Goal: Task Accomplishment & Management: Manage account settings

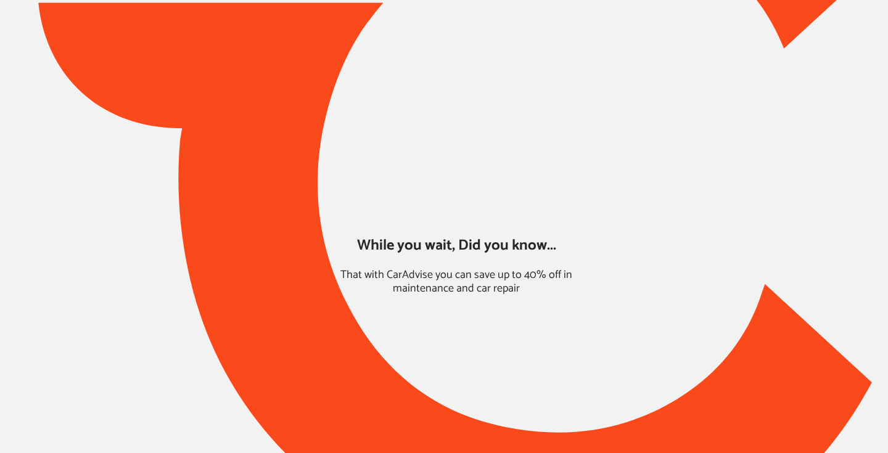
type input "*****"
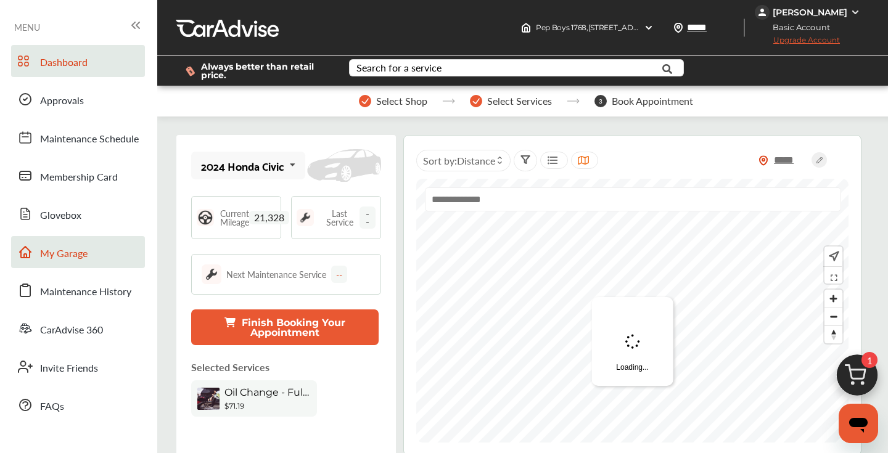
click at [85, 258] on span "My Garage" at bounding box center [63, 254] width 47 height 16
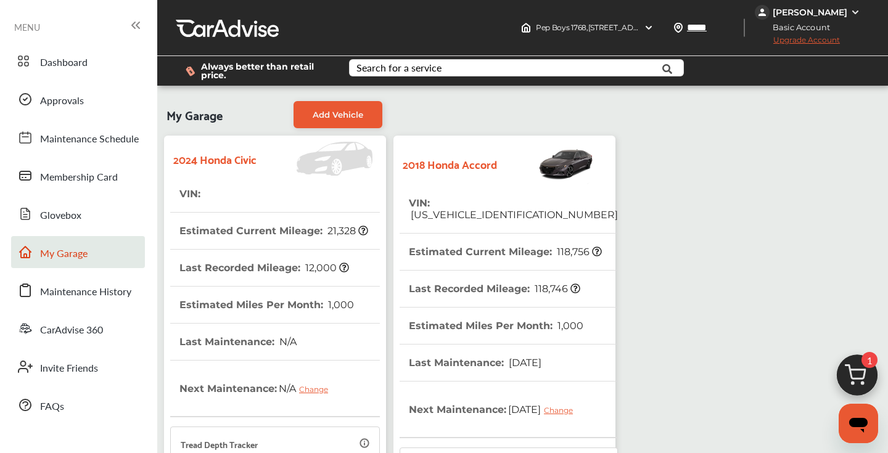
click at [556, 205] on tr "VIN : [US_VEHICLE_IDENTIFICATION_NUMBER]" at bounding box center [509, 209] width 218 height 49
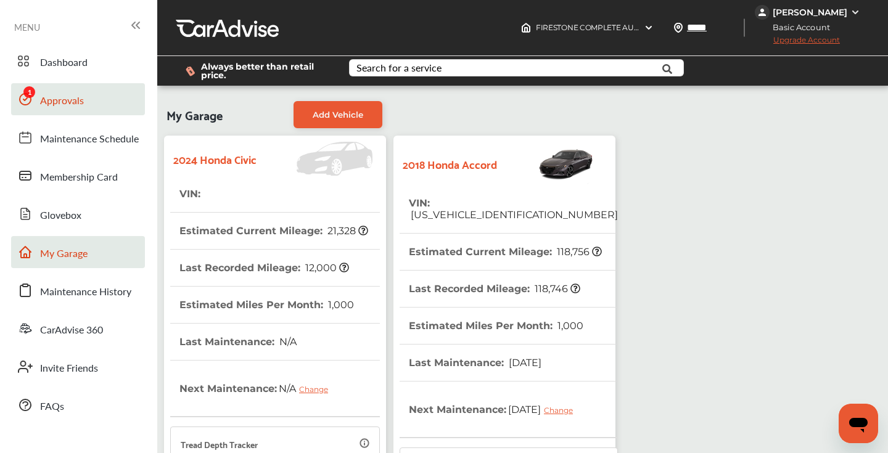
click at [70, 101] on span "Approvals" at bounding box center [62, 101] width 44 height 16
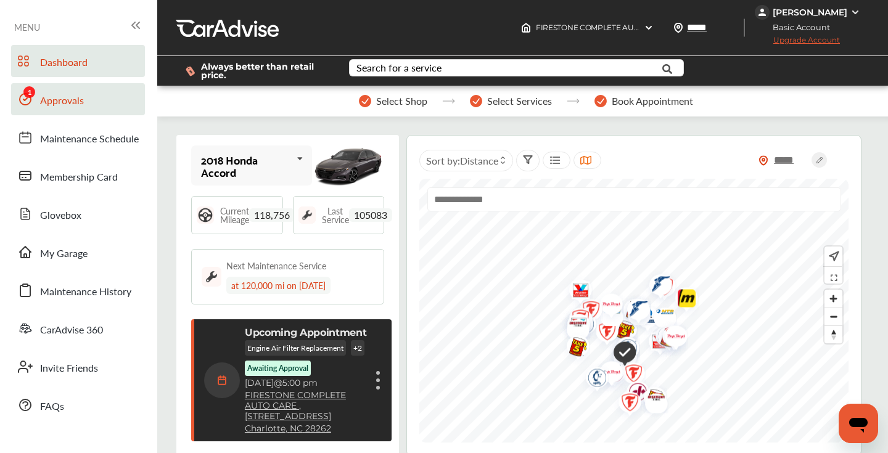
click at [81, 103] on span "Approvals" at bounding box center [62, 101] width 44 height 16
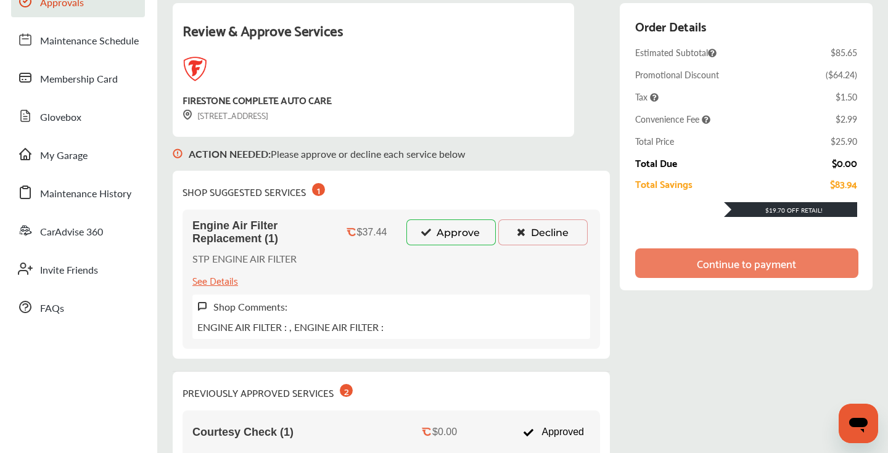
scroll to position [102, 0]
